Goal: Find specific page/section: Find specific page/section

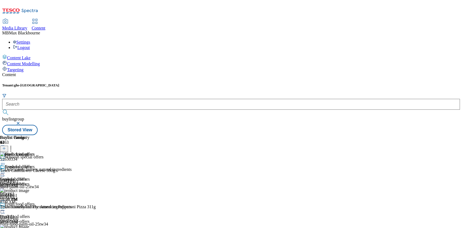
scroll to position [0, 14]
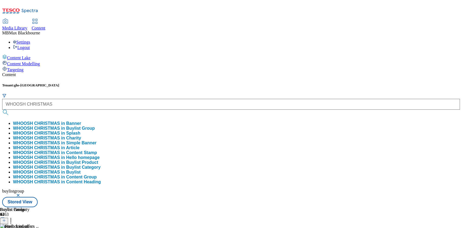
type input "WHOOSH CHRISTMAS"
click at [2, 110] on button "submit" at bounding box center [6, 112] width 8 height 5
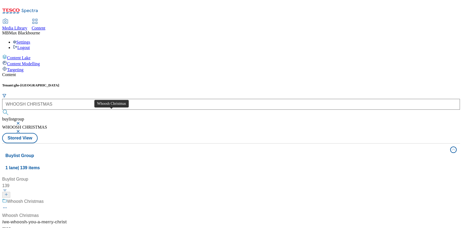
click at [44, 198] on div "Whoosh Christmas" at bounding box center [25, 201] width 37 height 6
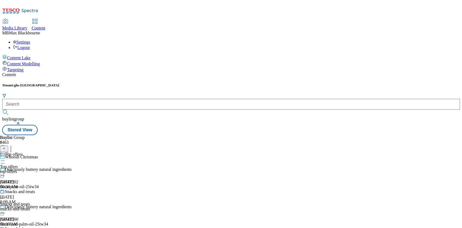
scroll to position [275, 0]
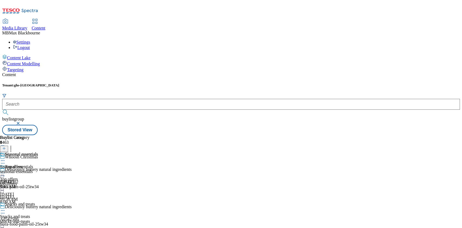
scroll to position [20, 0]
click at [38, 152] on div "Seasonal essentials Seasonal essentials seasonal-essentials [DATE] 9:45 AM" at bounding box center [19, 170] width 38 height 37
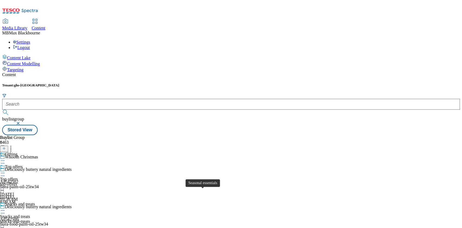
click at [38, 152] on div "Seasonal essentials Seasonal essentials seasonal-essentials [DATE] 9:45 AM" at bounding box center [19, 170] width 38 height 37
